Goal: Check status: Check status

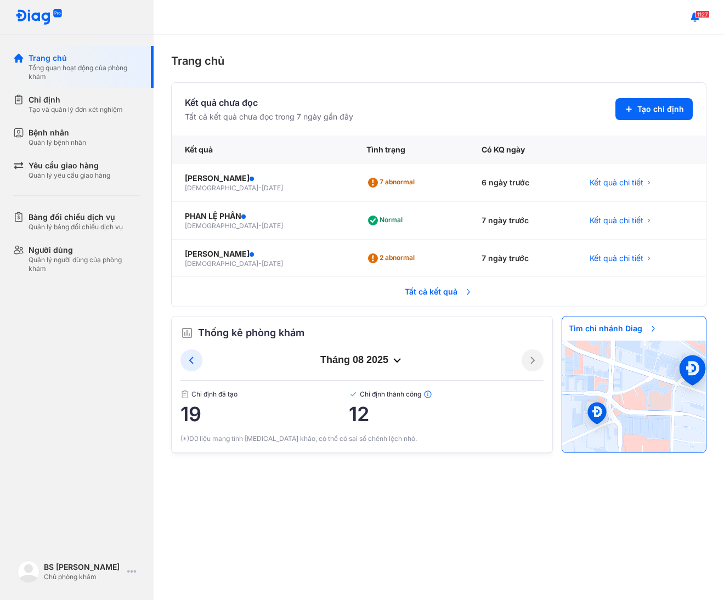
click at [420, 299] on span "Tất cả kết quả" at bounding box center [438, 292] width 81 height 24
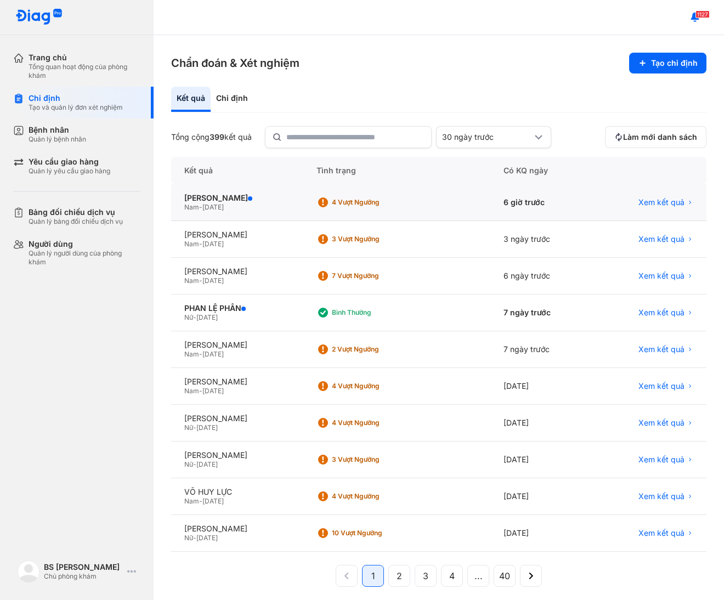
click at [241, 204] on div "Nam - 24/11/1973" at bounding box center [237, 207] width 106 height 9
click at [409, 196] on div "4 Vượt ngưỡng" at bounding box center [369, 202] width 107 height 16
